Goal: Transaction & Acquisition: Purchase product/service

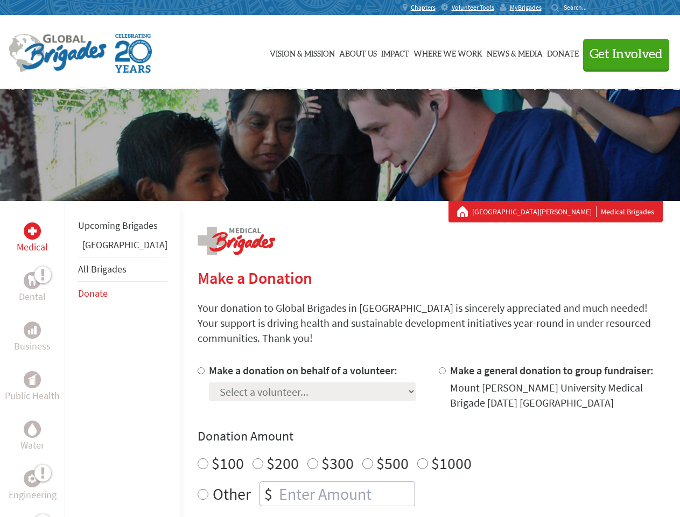
click at [594, 8] on div "Search for:" at bounding box center [572, 7] width 43 height 9
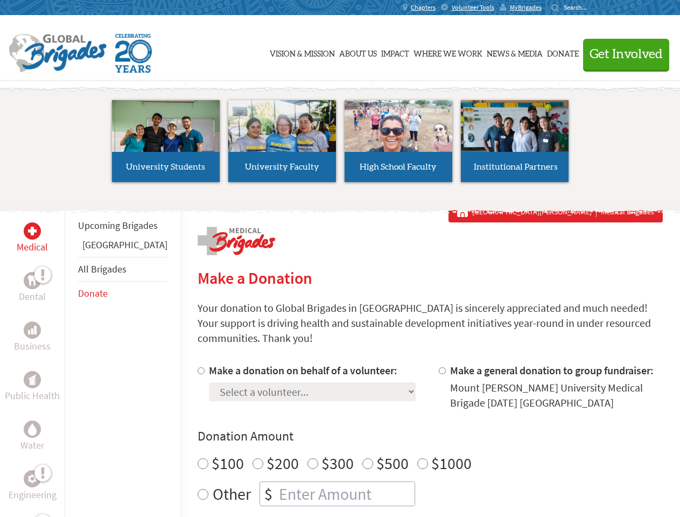
click at [621, 54] on span "Get Involved" at bounding box center [625, 54] width 73 height 13
click at [340, 145] on li "High School Faculty" at bounding box center [398, 140] width 116 height 99
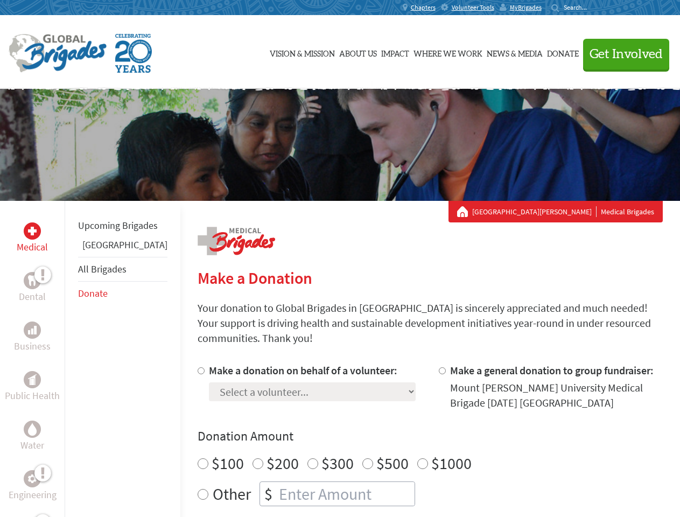
click at [71, 358] on div "Upcoming Brigades Guatemala All Brigades Donate" at bounding box center [123, 459] width 116 height 517
click at [411, 432] on div "Donation Amount $100 $200 $300 $500 $1000 Other $" at bounding box center [430, 466] width 465 height 79
click at [198, 367] on input "Make a donation on behalf of a volunteer:" at bounding box center [201, 370] width 7 height 7
radio input "true"
click at [439, 367] on input "Make a general donation to group fundraiser:" at bounding box center [442, 370] width 7 height 7
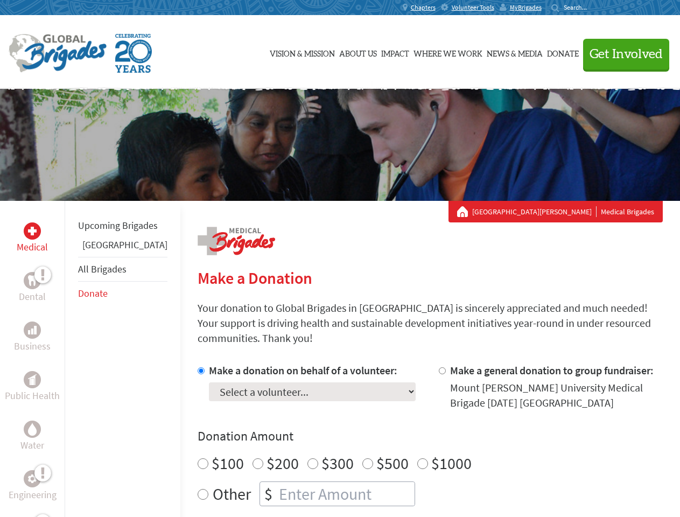
radio input "true"
